Goal: Task Accomplishment & Management: Use online tool/utility

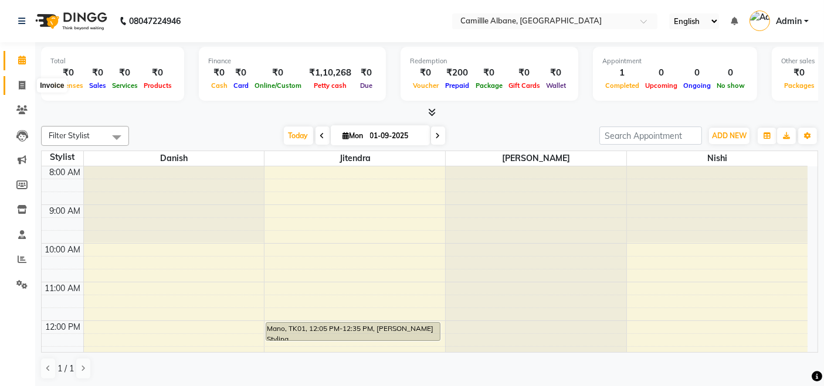
click at [22, 83] on icon at bounding box center [22, 85] width 6 height 9
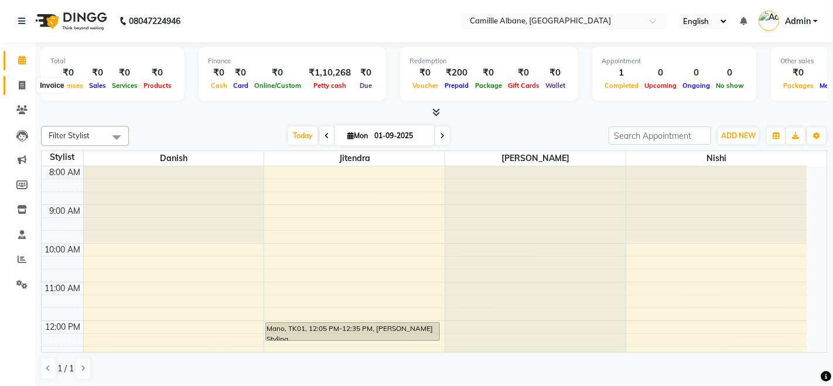
select select "service"
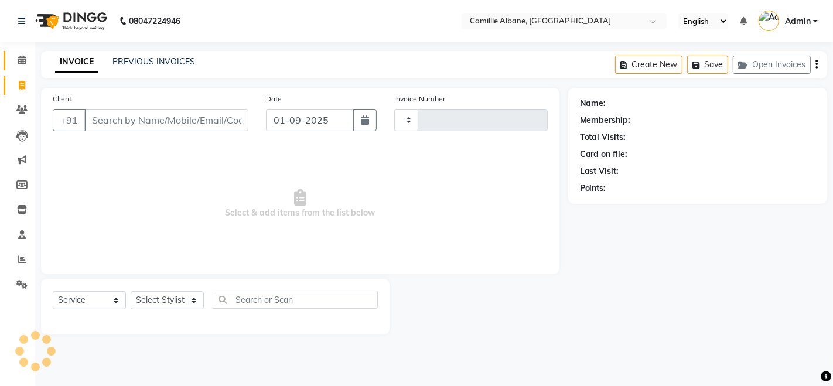
type input "1034"
select select "7025"
click at [156, 60] on link "PREVIOUS INVOICES" at bounding box center [154, 61] width 83 height 11
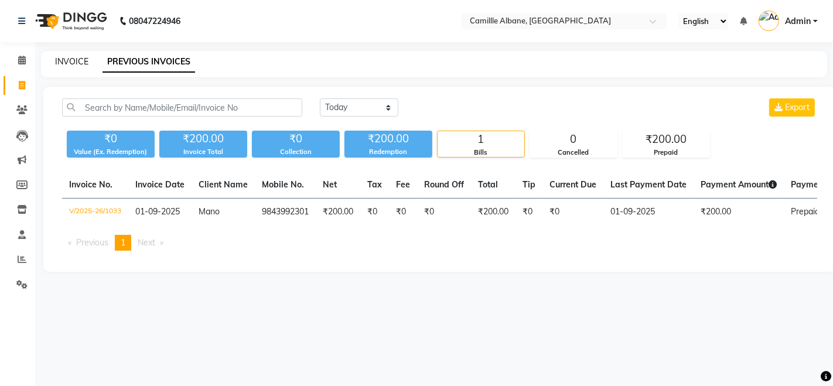
click at [67, 60] on link "INVOICE" at bounding box center [71, 61] width 33 height 11
select select "service"
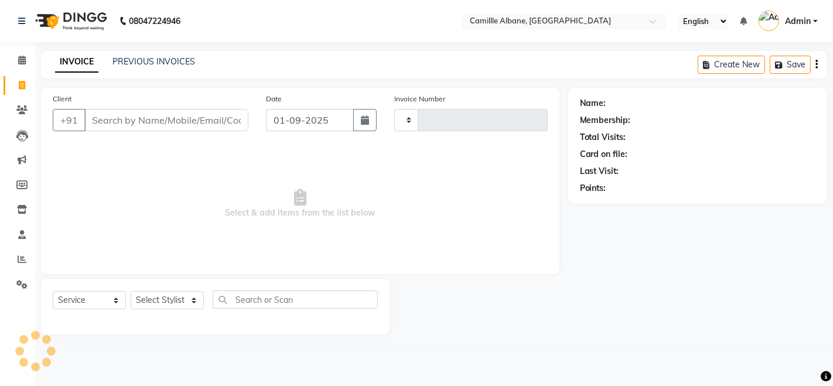
type input "1034"
select select "7025"
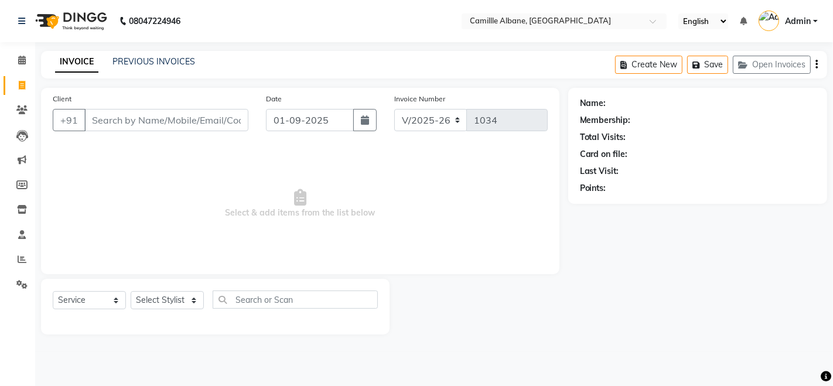
click at [168, 178] on span "Select & add items from the list below" at bounding box center [300, 203] width 495 height 117
drag, startPoint x: 169, startPoint y: 176, endPoint x: 484, endPoint y: 233, distance: 320.4
click at [484, 233] on span "Select & add items from the list below" at bounding box center [300, 203] width 495 height 117
click at [193, 302] on select "Select Stylist Admin Danish Dr, [PERSON_NAME] K T [PERSON_NAME] [PERSON_NAME]" at bounding box center [167, 300] width 73 height 18
select select "57806"
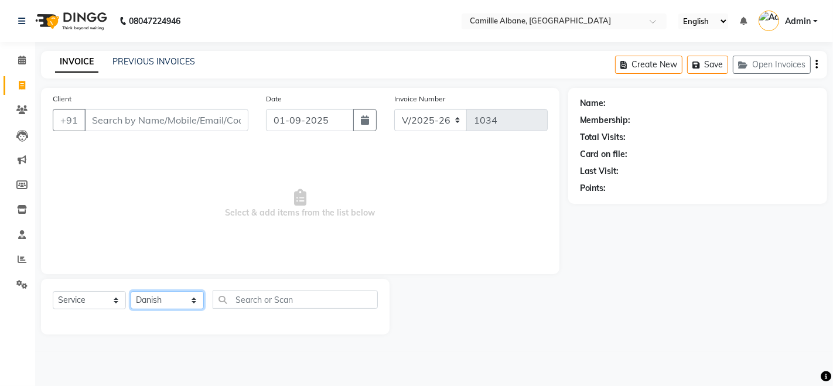
click at [131, 291] on select "Select Stylist Admin Danish Dr, [PERSON_NAME] K T [PERSON_NAME] [PERSON_NAME]" at bounding box center [167, 300] width 73 height 18
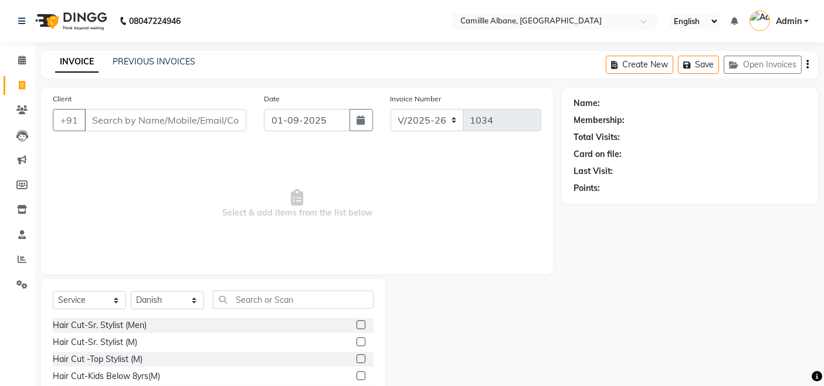
click at [823, 331] on div "Name: Membership: Total Visits: Card on file: Last Visit: Points:" at bounding box center [694, 270] width 265 height 364
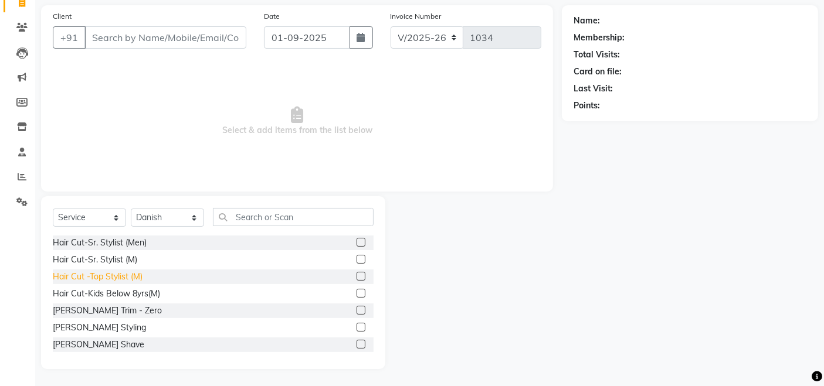
scroll to position [108, 0]
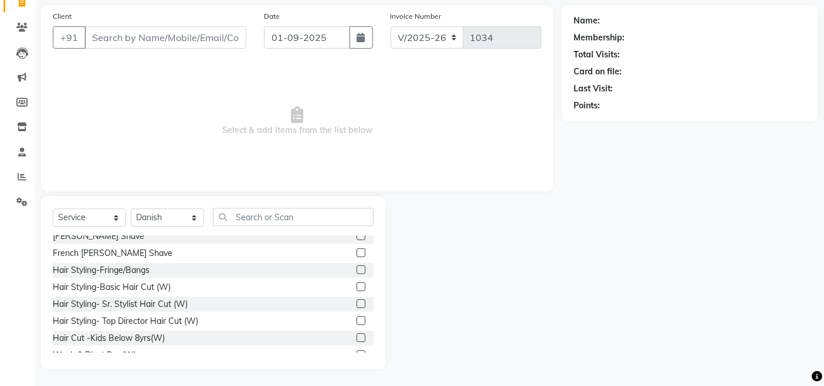
click at [356, 303] on label at bounding box center [360, 304] width 9 height 9
click at [356, 303] on input "checkbox" at bounding box center [360, 305] width 8 height 8
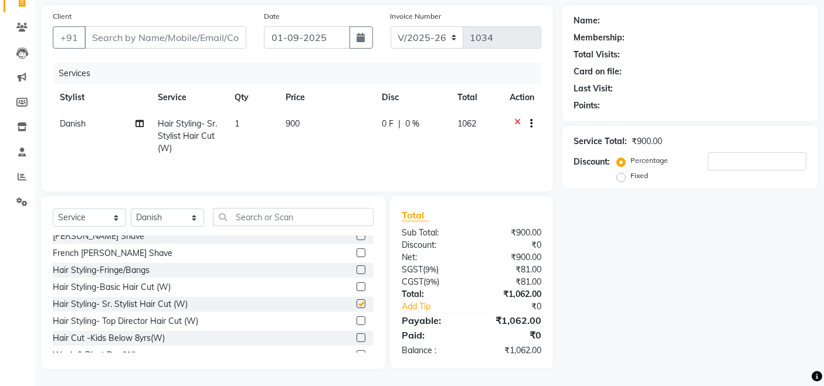
checkbox input "false"
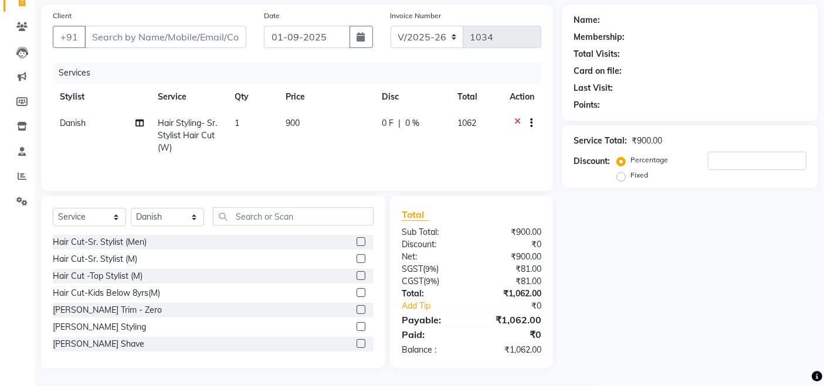
scroll to position [0, 0]
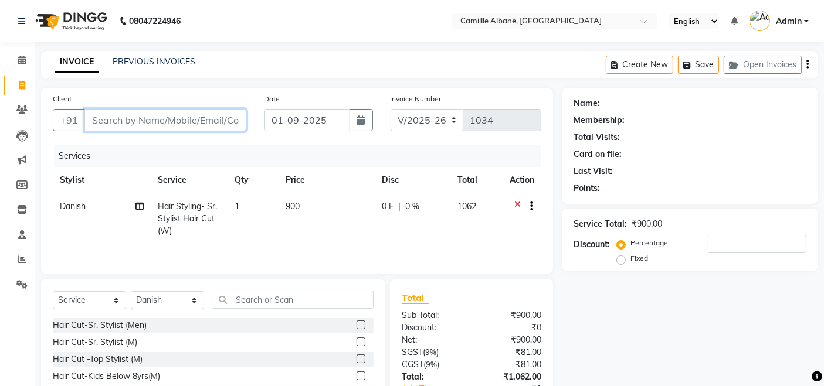
click at [156, 121] on input "Client" at bounding box center [165, 120] width 162 height 22
click at [163, 117] on input "Client" at bounding box center [165, 120] width 162 height 22
type input "7"
type input "0"
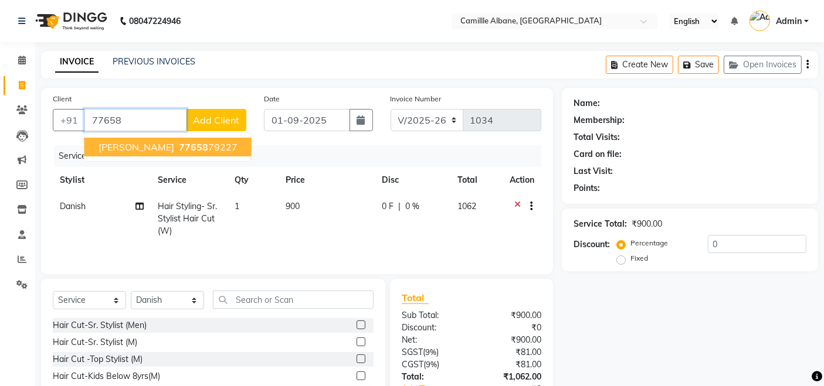
click at [179, 144] on span "77658" at bounding box center [193, 147] width 29 height 12
type input "7765879227"
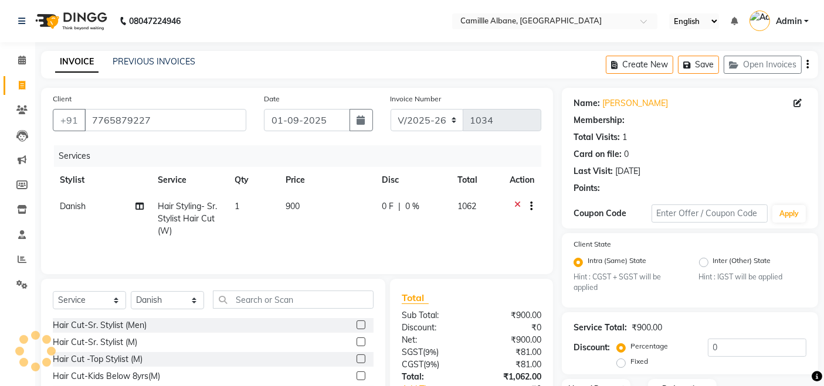
select select "1: Object"
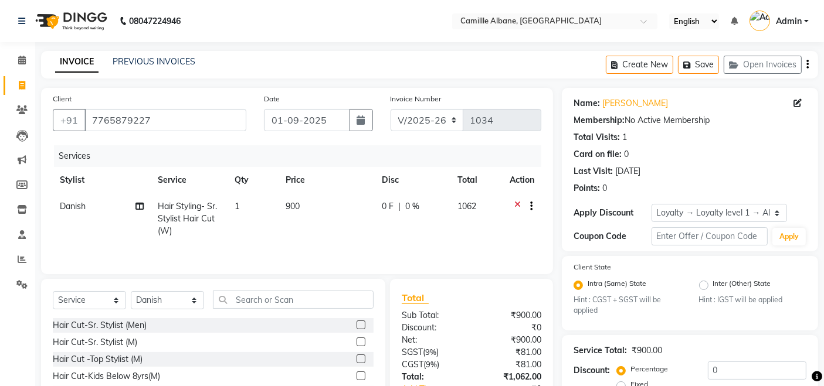
scroll to position [112, 0]
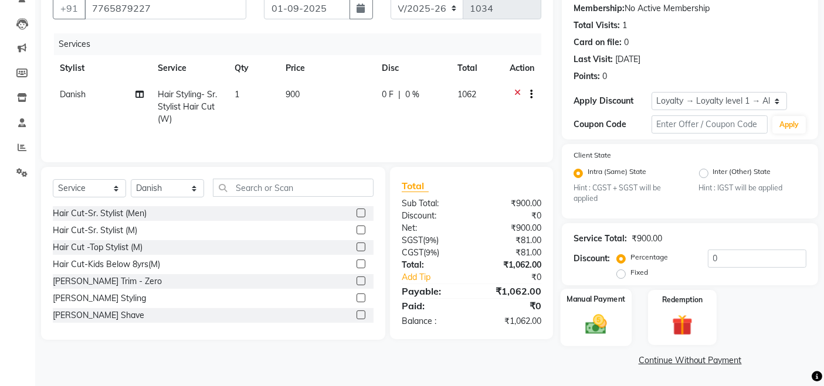
click at [591, 328] on img at bounding box center [596, 324] width 35 height 25
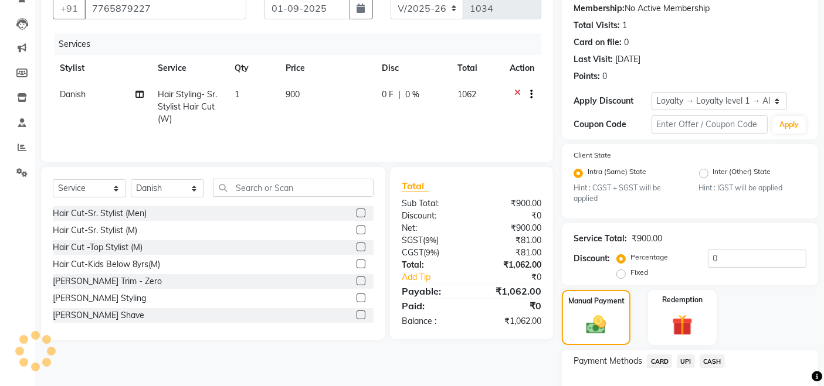
click at [686, 360] on span "UPI" at bounding box center [685, 361] width 18 height 13
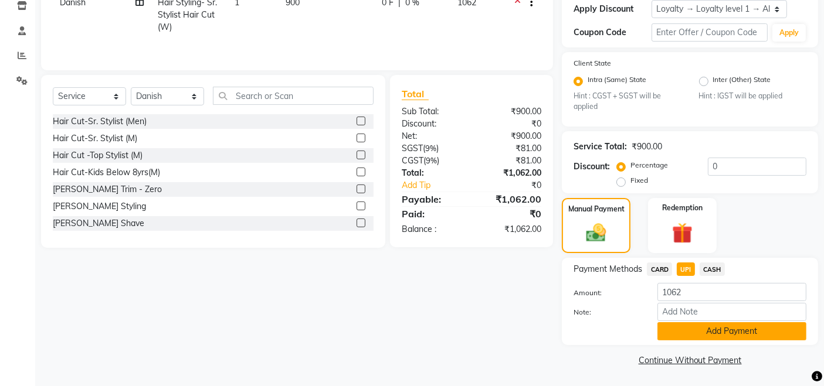
click at [709, 328] on button "Add Payment" at bounding box center [731, 331] width 149 height 18
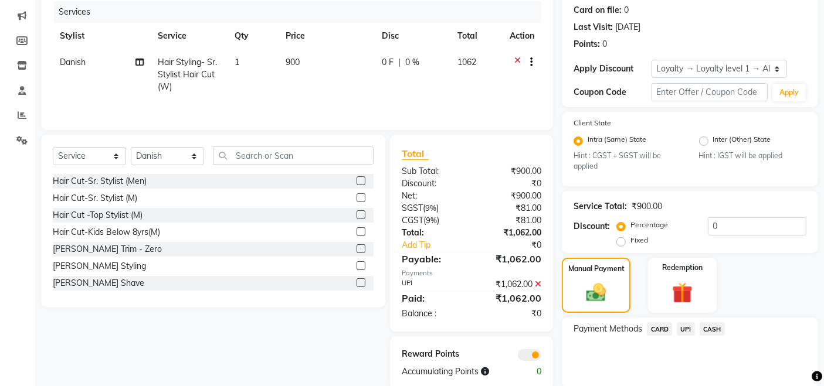
scroll to position [253, 0]
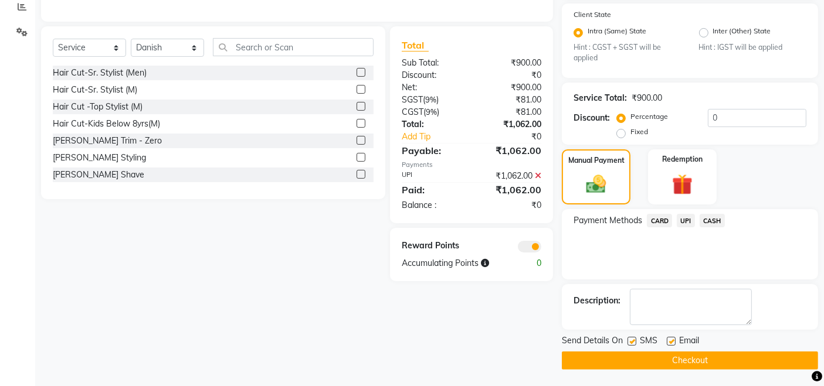
click at [681, 357] on button "Checkout" at bounding box center [690, 361] width 256 height 18
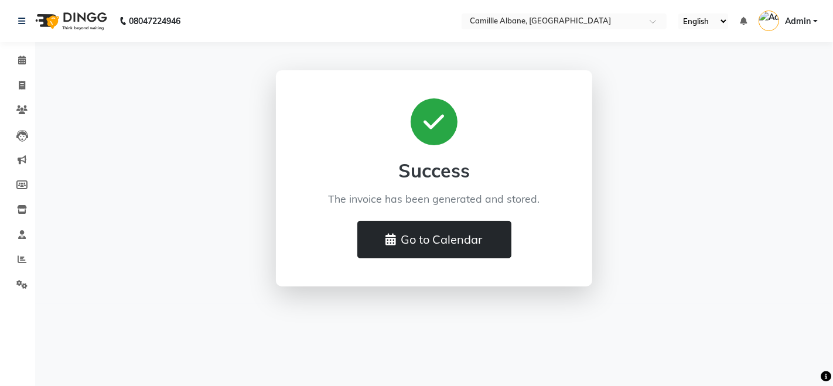
click at [437, 240] on button "Go to Calendar" at bounding box center [435, 240] width 154 height 38
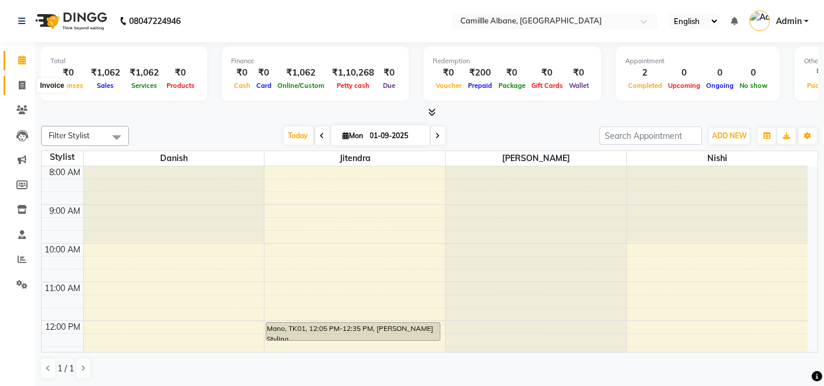
click at [20, 88] on icon at bounding box center [22, 85] width 6 height 9
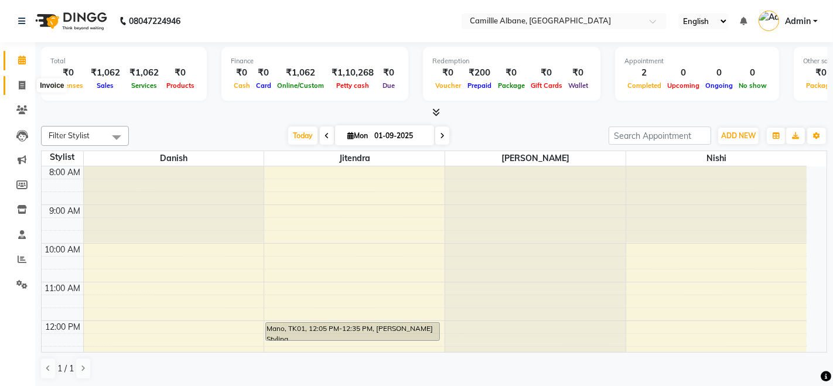
select select "7025"
select select "service"
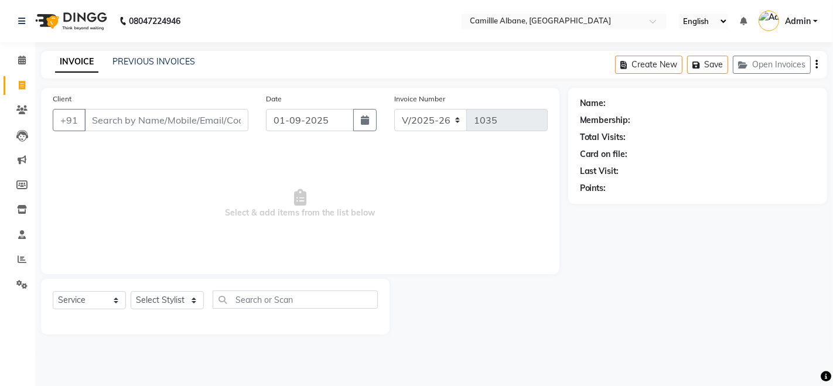
click at [154, 125] on input "Client" at bounding box center [166, 120] width 164 height 22
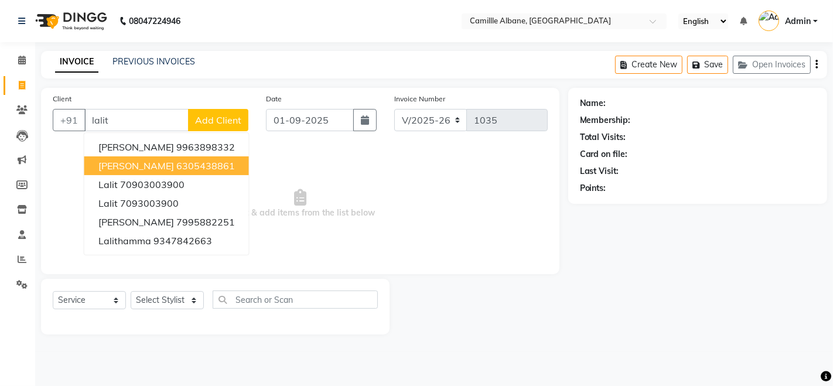
click at [198, 163] on button "[PERSON_NAME] 6305438861" at bounding box center [166, 165] width 165 height 19
type input "6305438861"
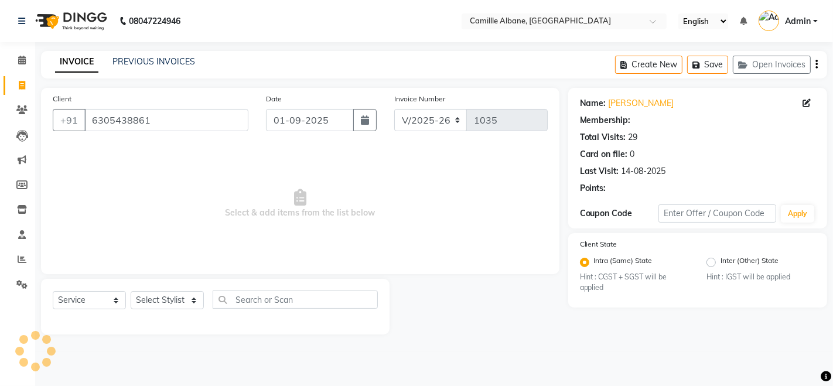
select select "1: Object"
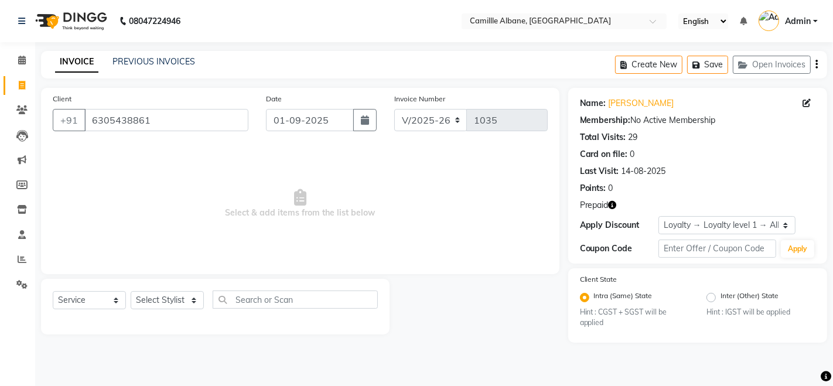
click at [614, 205] on icon "button" at bounding box center [613, 205] width 8 height 8
click at [175, 300] on select "Select Stylist Admin Danish Dr, [PERSON_NAME] K T [PERSON_NAME] [PERSON_NAME]" at bounding box center [167, 300] width 73 height 18
select select "57814"
click at [131, 291] on select "Select Stylist Admin Danish Dr, [PERSON_NAME] K T [PERSON_NAME] [PERSON_NAME]" at bounding box center [167, 300] width 73 height 18
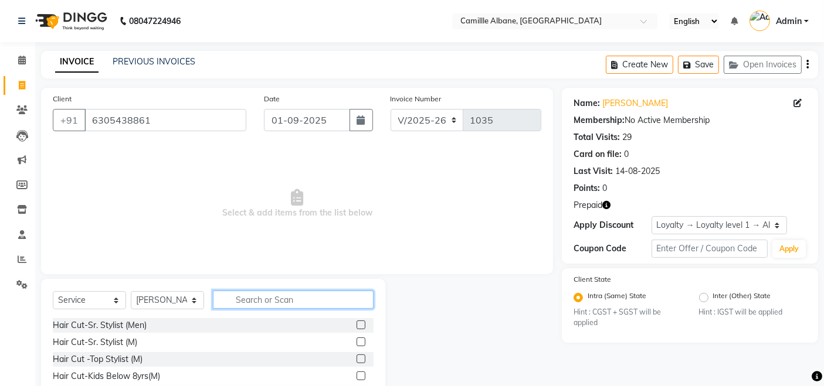
click at [282, 297] on input "text" at bounding box center [293, 300] width 161 height 18
type input "thr"
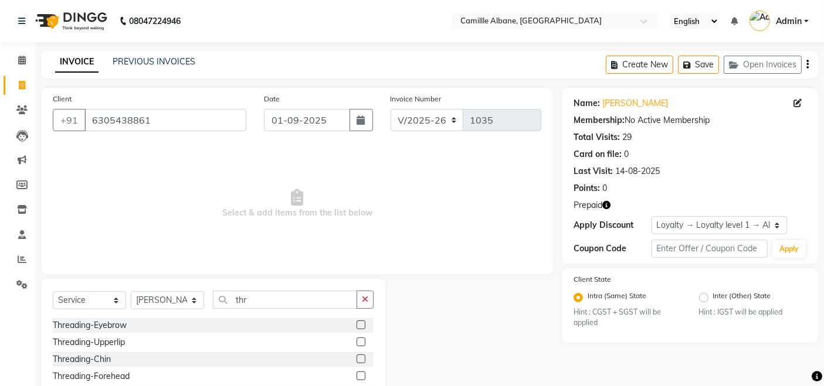
click at [356, 325] on label at bounding box center [360, 325] width 9 height 9
click at [356, 325] on input "checkbox" at bounding box center [360, 326] width 8 height 8
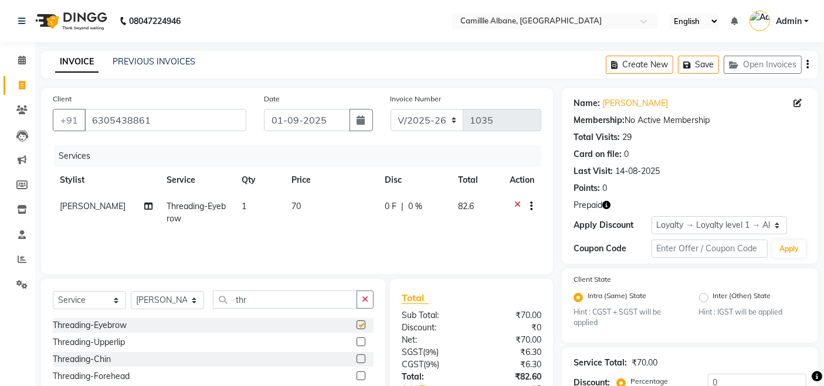
checkbox input "false"
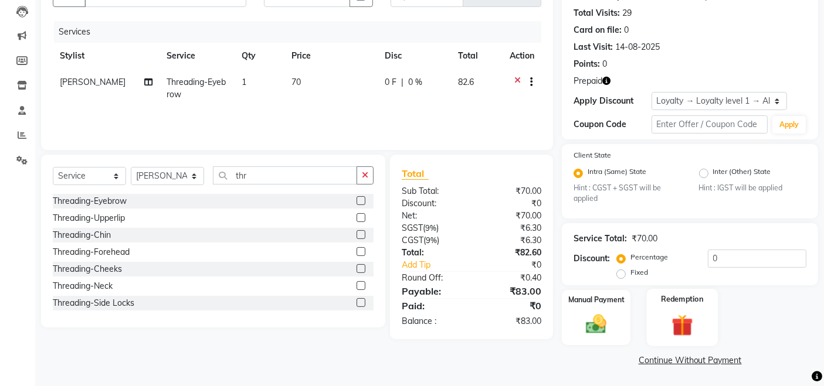
click at [681, 322] on img at bounding box center [681, 325] width 35 height 27
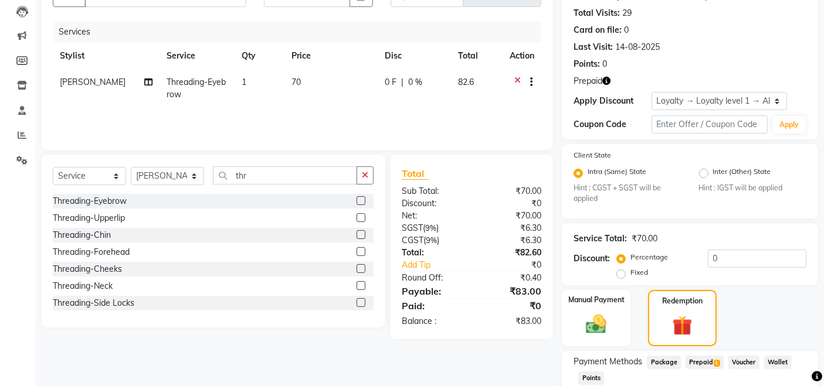
drag, startPoint x: 705, startPoint y: 358, endPoint x: 741, endPoint y: 331, distance: 45.7
click at [704, 358] on span "Prepaid 1" at bounding box center [704, 362] width 38 height 13
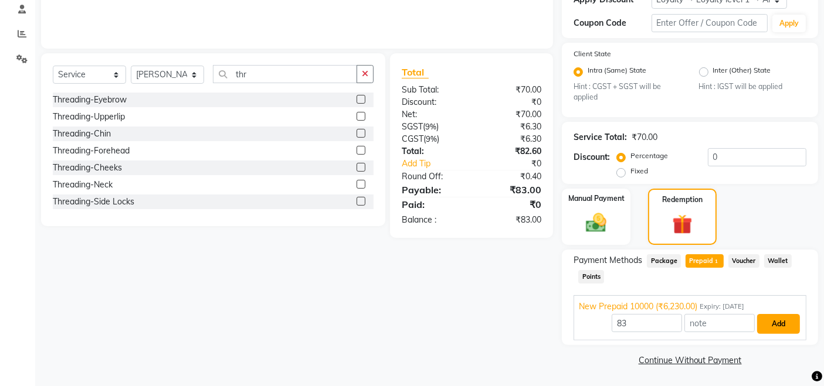
click at [785, 327] on button "Add" at bounding box center [778, 324] width 43 height 20
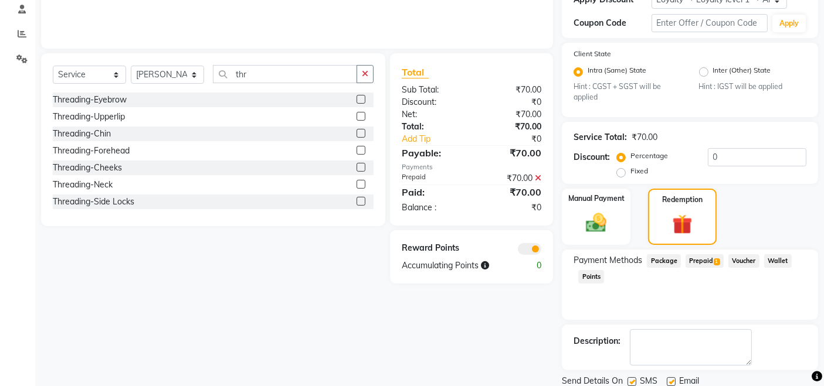
scroll to position [266, 0]
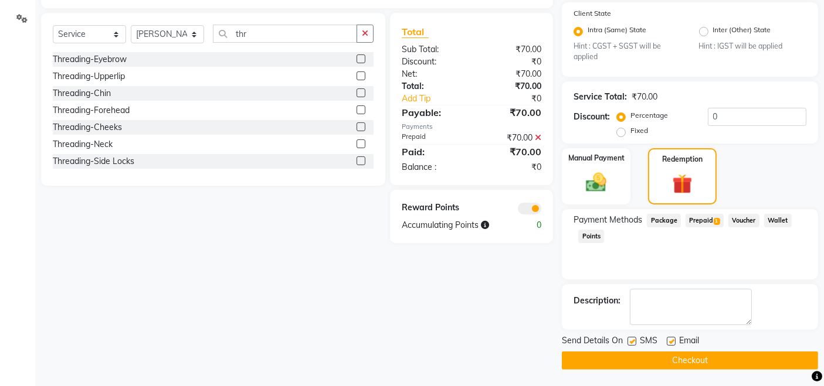
click at [713, 362] on button "Checkout" at bounding box center [690, 361] width 256 height 18
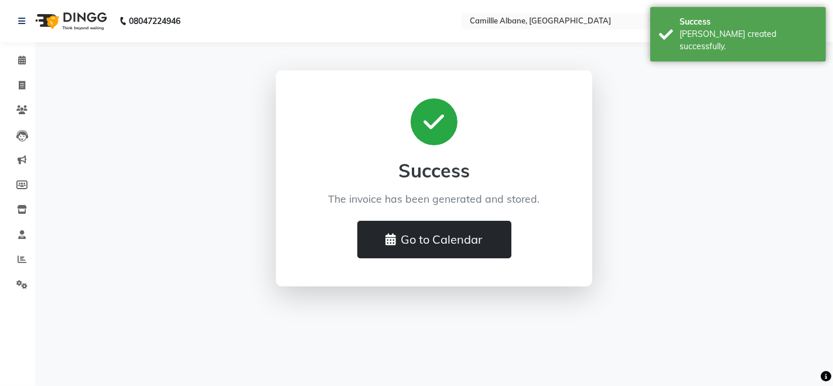
click at [445, 247] on button "Go to Calendar" at bounding box center [435, 240] width 154 height 38
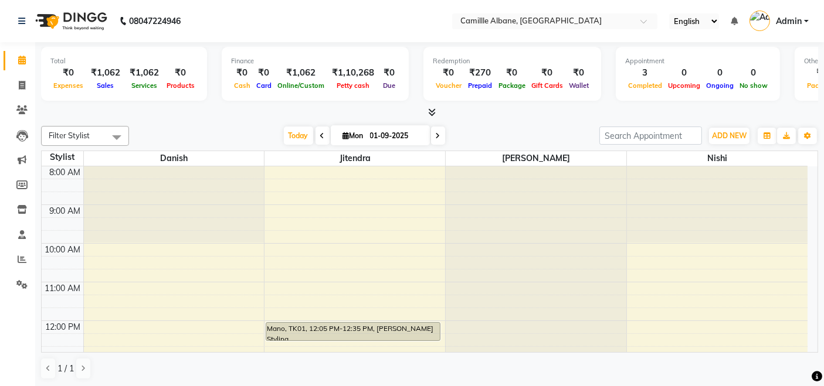
click at [430, 111] on icon at bounding box center [432, 112] width 8 height 9
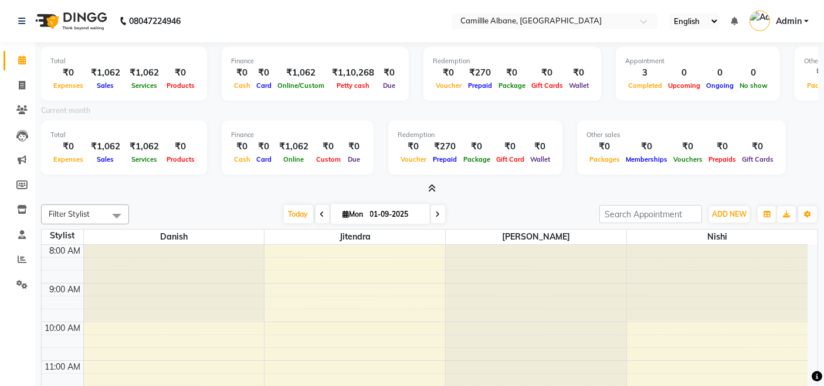
click at [432, 189] on icon at bounding box center [432, 188] width 8 height 9
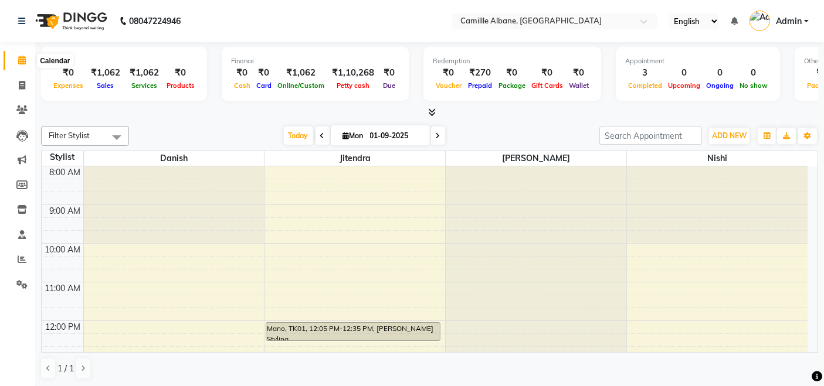
click at [23, 57] on icon at bounding box center [22, 60] width 8 height 9
click at [22, 59] on icon at bounding box center [22, 60] width 8 height 9
click at [434, 110] on icon at bounding box center [432, 112] width 8 height 9
